Goal: Transaction & Acquisition: Purchase product/service

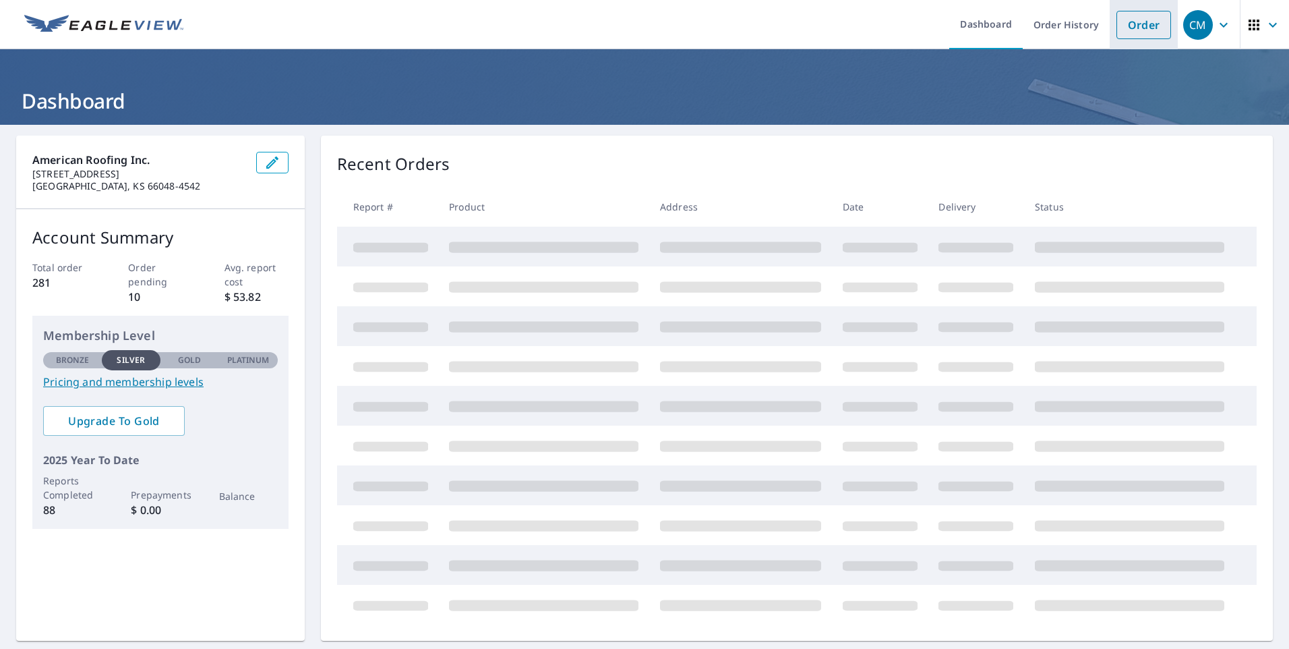
click at [1133, 25] on link "Order" at bounding box center [1144, 25] width 55 height 28
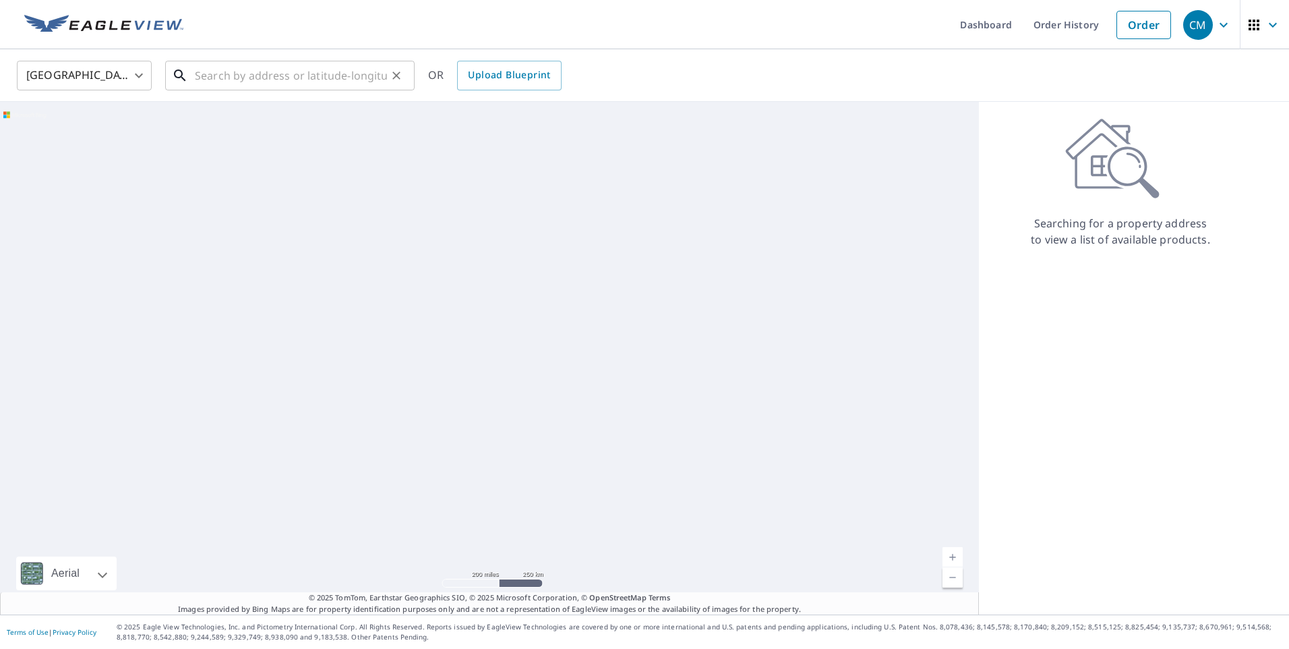
click at [329, 71] on input "text" at bounding box center [291, 76] width 192 height 38
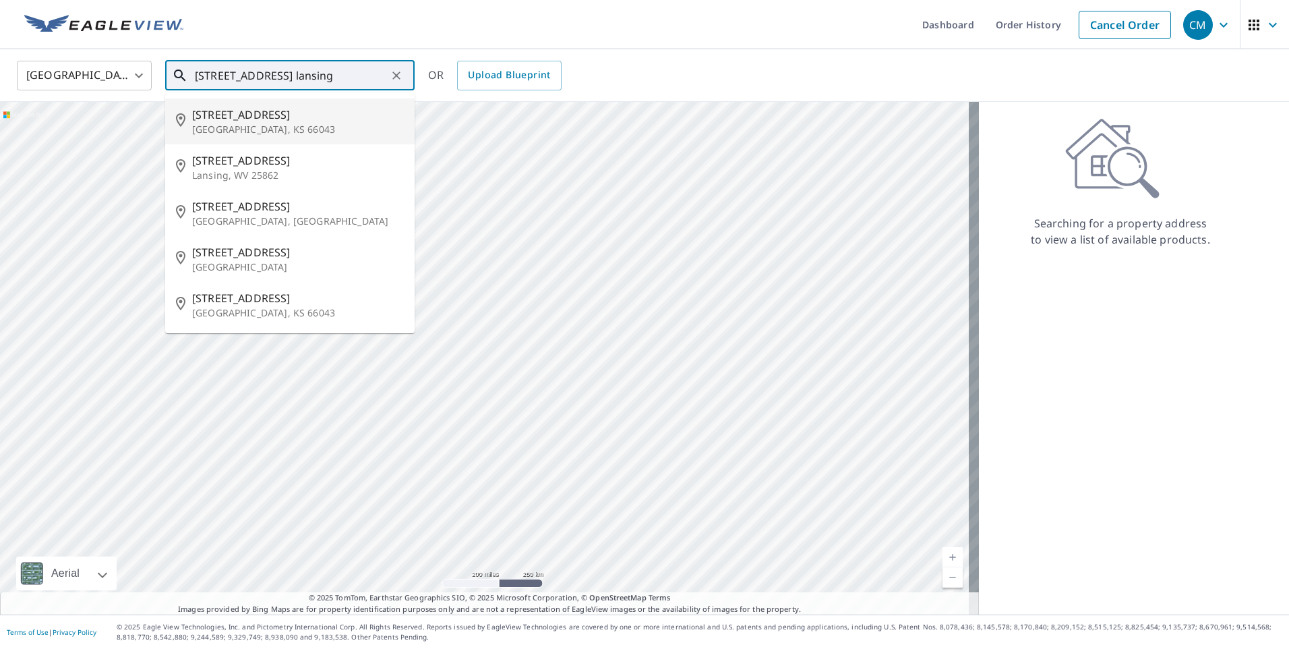
click at [262, 109] on span "[STREET_ADDRESS]" at bounding box center [298, 115] width 212 height 16
type input "[STREET_ADDRESS]"
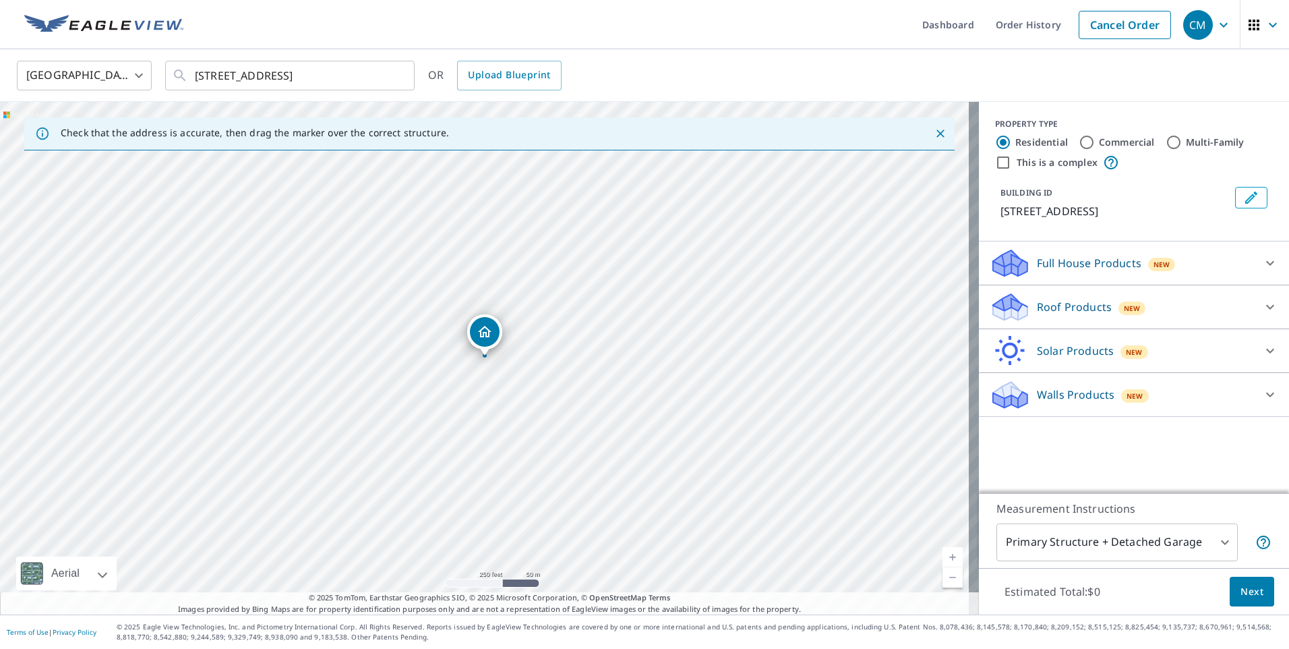
click at [1078, 307] on p "Roof Products" at bounding box center [1074, 307] width 75 height 16
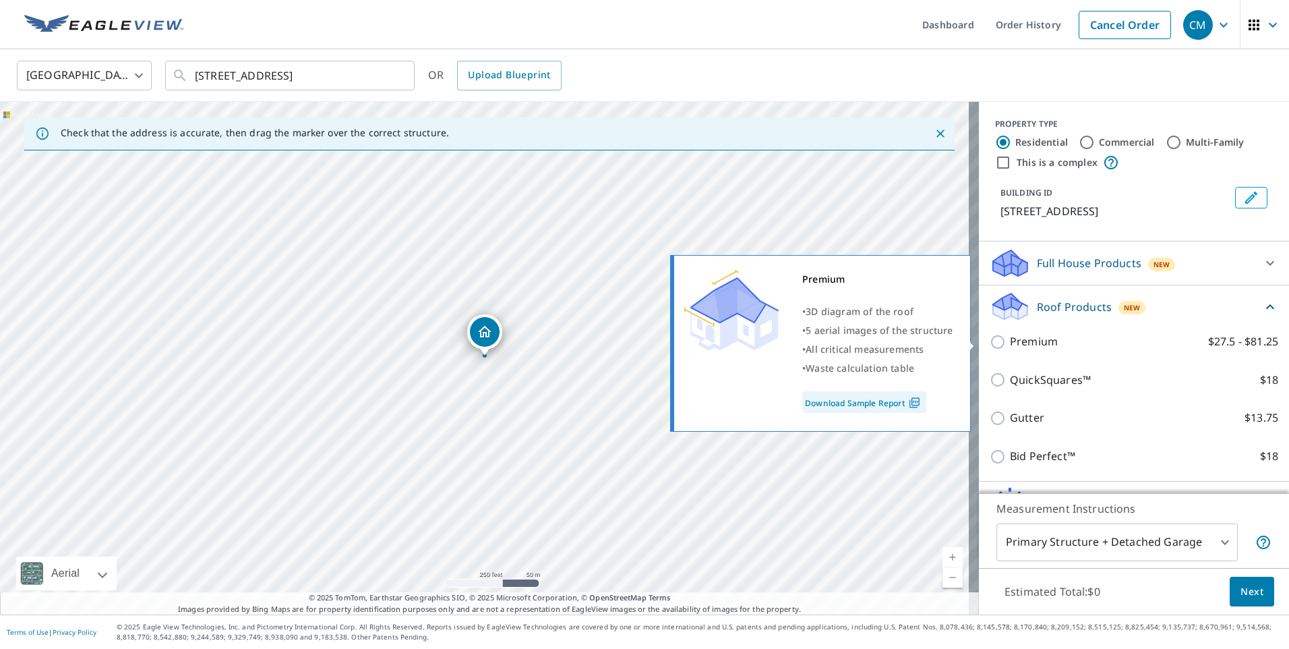
click at [1022, 342] on p "Premium" at bounding box center [1034, 341] width 48 height 17
click at [1010, 342] on input "Premium $27.5 - $81.25" at bounding box center [1000, 342] width 20 height 16
checkbox input "true"
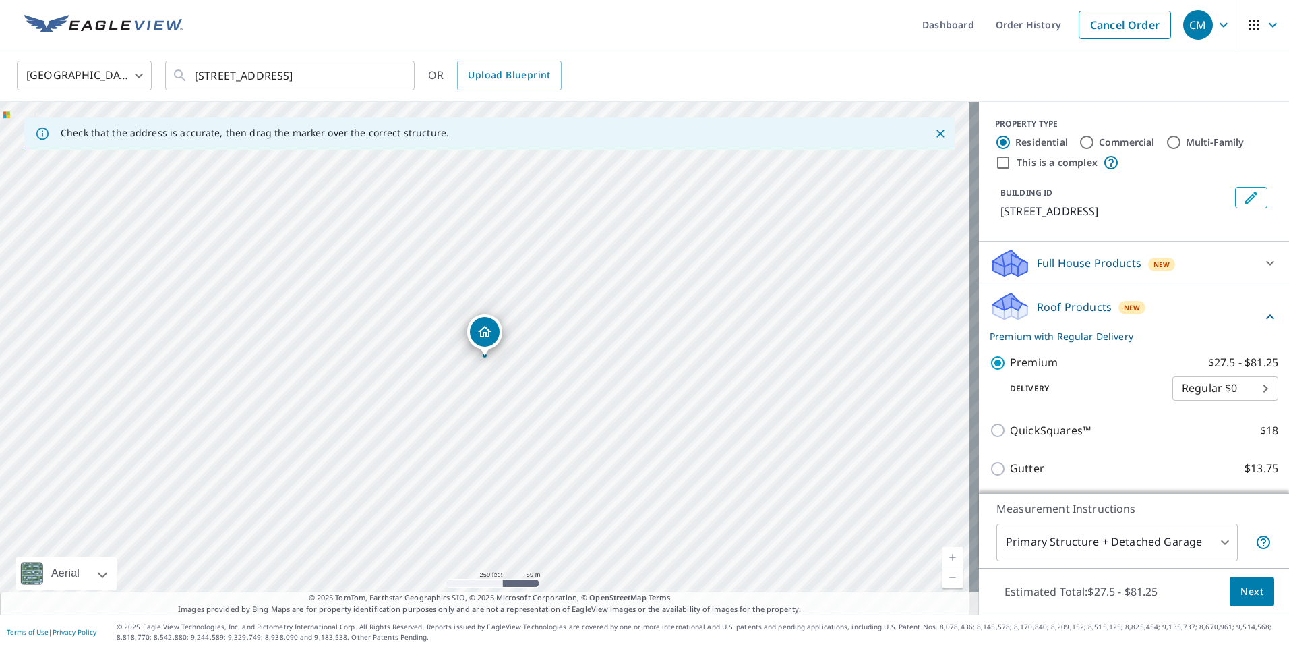
click at [1248, 593] on span "Next" at bounding box center [1252, 591] width 23 height 17
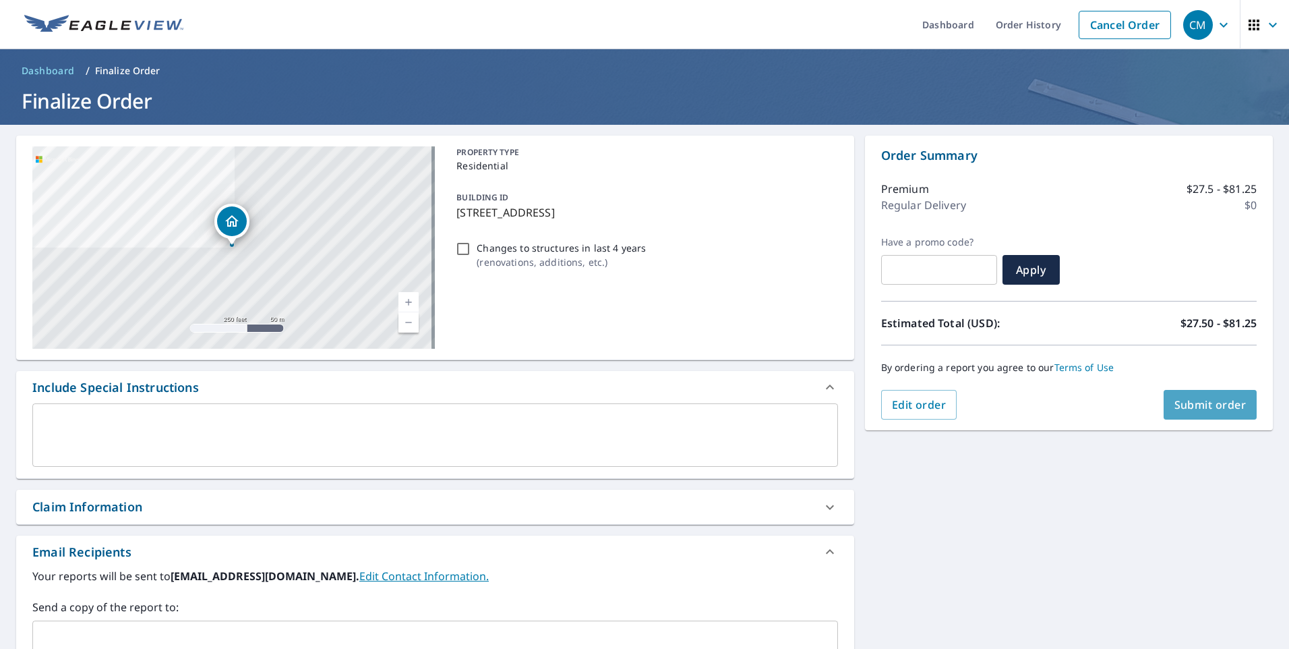
click at [1180, 405] on span "Submit order" at bounding box center [1211, 404] width 72 height 15
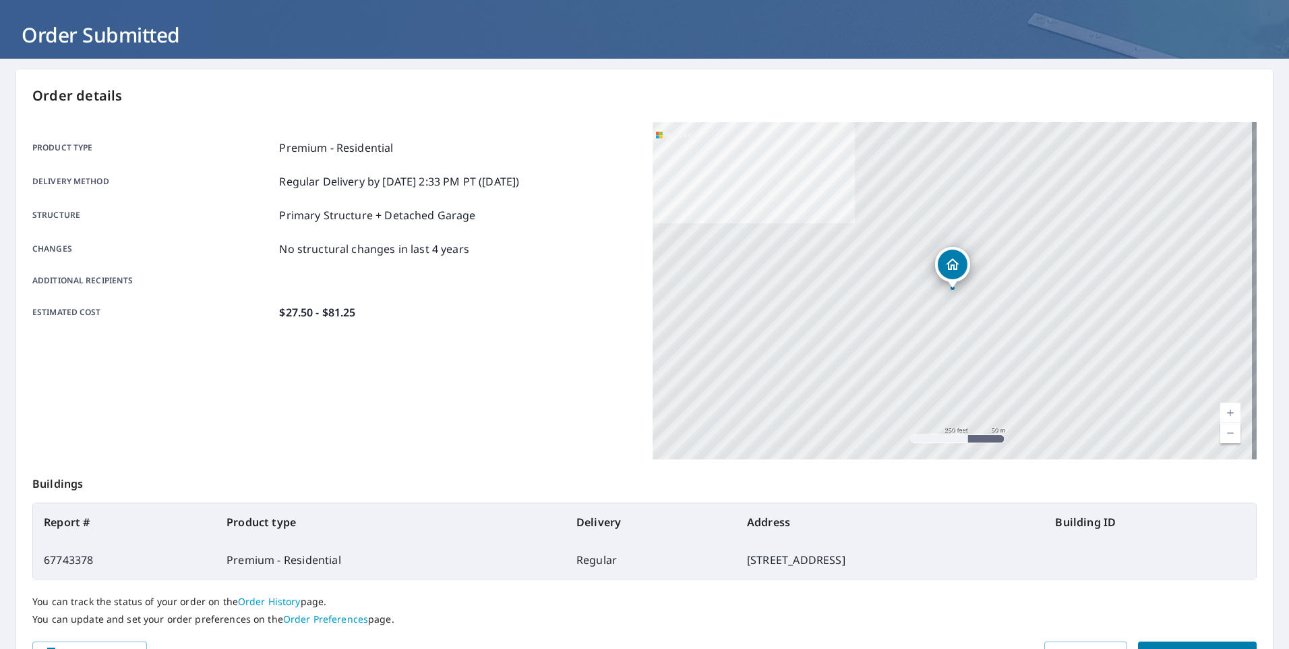
scroll to position [114, 0]
